Goal: Check status: Check status

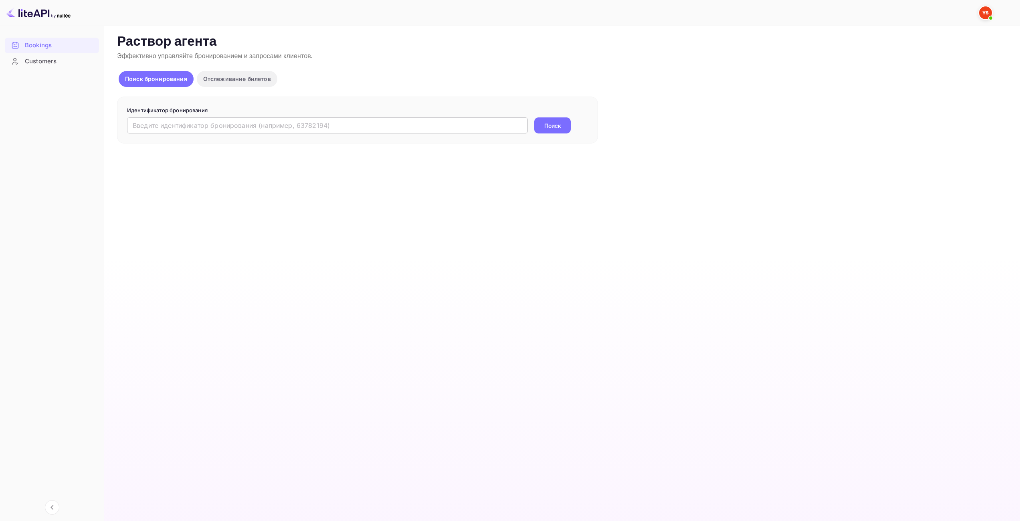
click at [475, 127] on input "text" at bounding box center [327, 125] width 401 height 16
paste input "9891815"
type input "9891815"
click at [563, 125] on button "Поиск" at bounding box center [552, 125] width 36 height 16
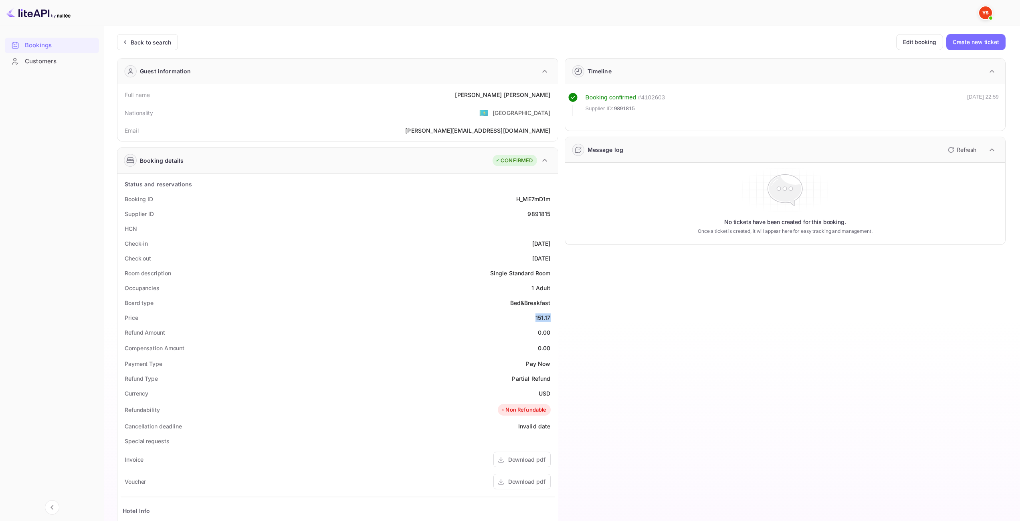
drag, startPoint x: 534, startPoint y: 318, endPoint x: 549, endPoint y: 315, distance: 15.0
click at [549, 315] on div "Price 151.17" at bounding box center [338, 317] width 434 height 15
copy div "151.17"
drag, startPoint x: 539, startPoint y: 393, endPoint x: 548, endPoint y: 393, distance: 9.2
click at [548, 393] on div "Currency USD" at bounding box center [338, 393] width 434 height 15
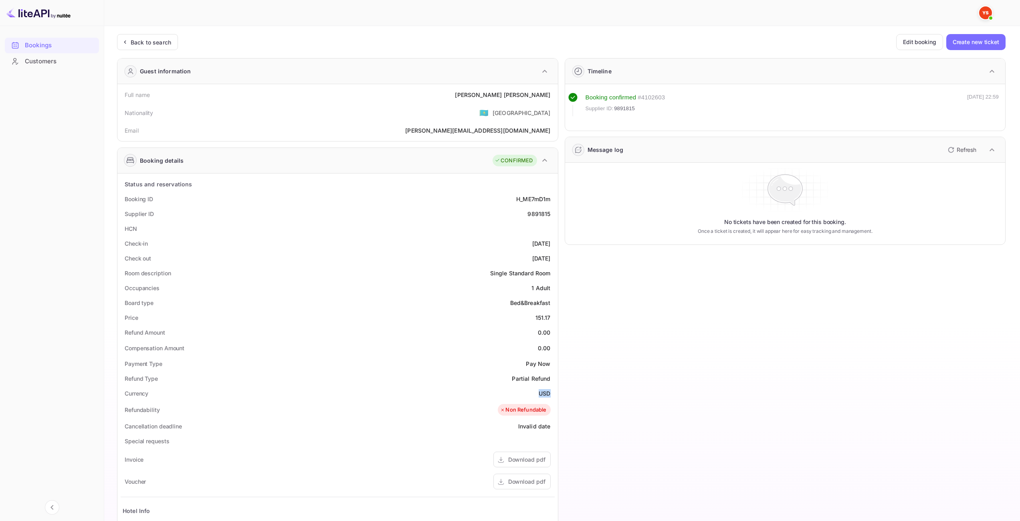
copy div "USD"
drag, startPoint x: 487, startPoint y: 95, endPoint x: 556, endPoint y: 96, distance: 69.3
click at [556, 96] on div "Full name [PERSON_NAME] Nationality 🇰🇿 [DEMOGRAPHIC_DATA] Email [PERSON_NAME][E…" at bounding box center [337, 112] width 440 height 57
copy div "[PERSON_NAME]"
